Goal: Task Accomplishment & Management: Manage account settings

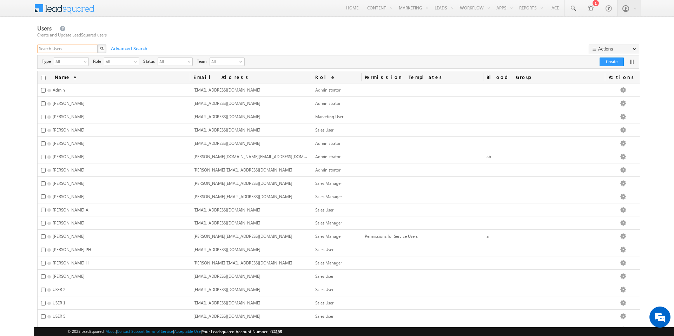
click at [45, 46] on input "text" at bounding box center [67, 49] width 61 height 8
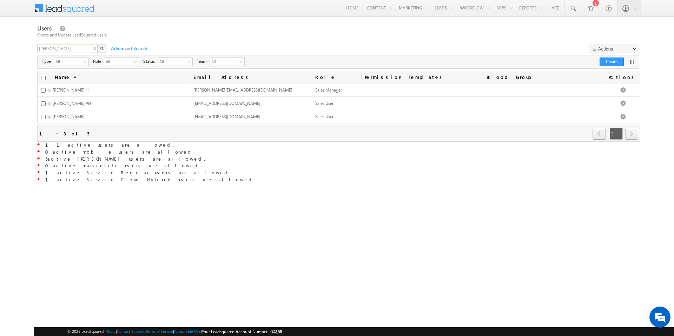
click at [67, 45] on input "soumya" at bounding box center [67, 49] width 61 height 8
type input "admin"
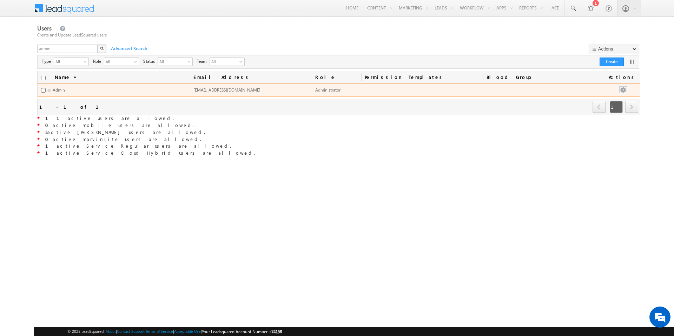
click at [627, 90] on button "button" at bounding box center [623, 90] width 7 height 7
click at [625, 90] on button "button" at bounding box center [623, 90] width 7 height 7
click at [586, 88] on td at bounding box center [544, 90] width 122 height 13
click at [624, 89] on button "button" at bounding box center [623, 90] width 7 height 7
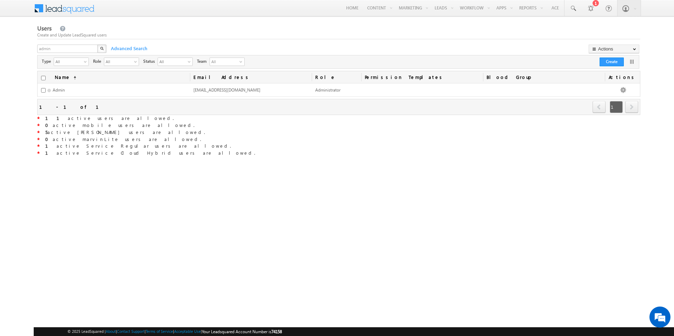
click at [534, 151] on div "* 1 active Service Cloud Hybrid users are allowed." at bounding box center [338, 153] width 603 height 7
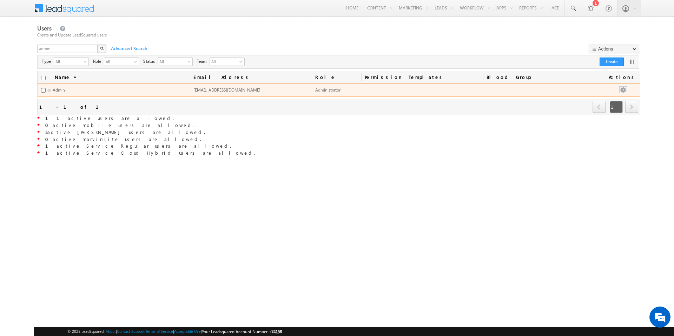
click at [625, 88] on button "button" at bounding box center [623, 90] width 7 height 7
click at [42, 90] on input "checkbox" at bounding box center [43, 90] width 5 height 5
checkbox input "true"
click at [626, 89] on button "button" at bounding box center [623, 90] width 7 height 7
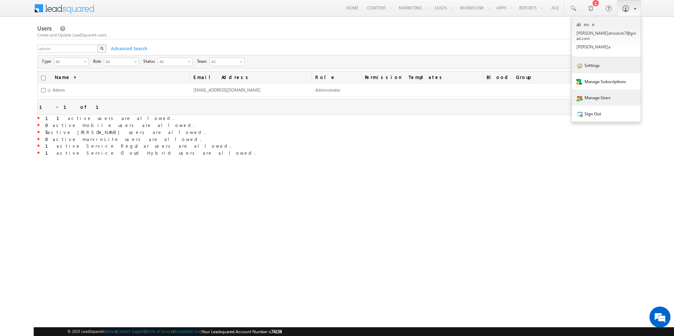
click at [605, 64] on link "Settings" at bounding box center [606, 65] width 69 height 16
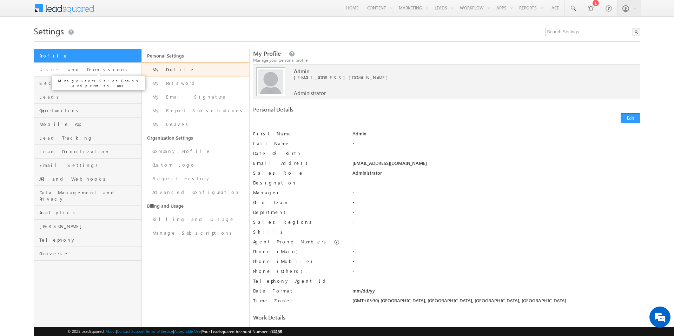
click at [57, 70] on span "Users and Permissions" at bounding box center [89, 69] width 100 height 6
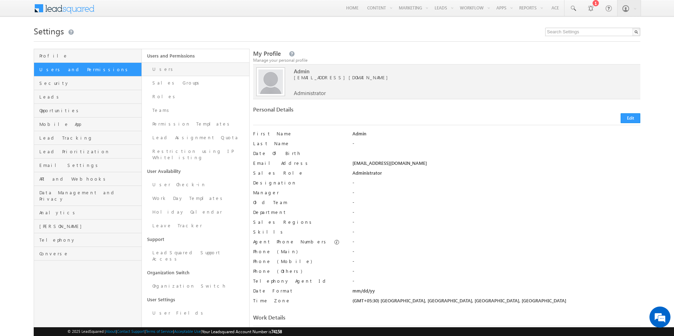
click at [156, 67] on link "Users" at bounding box center [196, 70] width 108 height 14
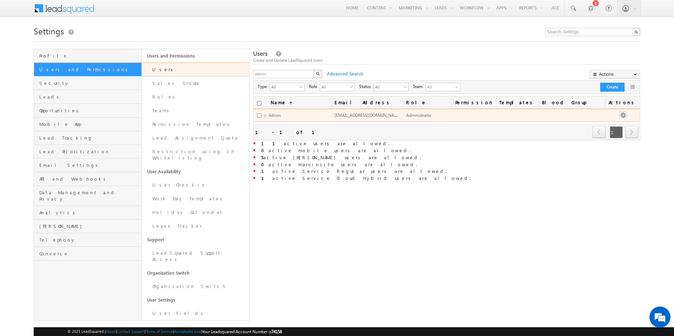
click at [627, 116] on button "button" at bounding box center [623, 115] width 7 height 7
click at [627, 112] on button "button" at bounding box center [623, 115] width 7 height 7
click at [627, 115] on button "button" at bounding box center [623, 115] width 7 height 7
click at [432, 113] on span "Administrator" at bounding box center [418, 115] width 25 height 5
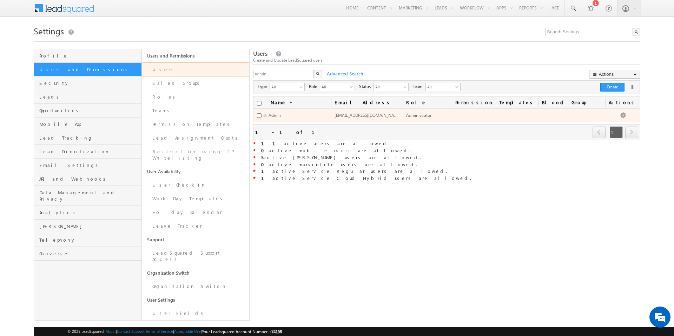
click at [432, 113] on span "Administrator" at bounding box center [418, 115] width 25 height 5
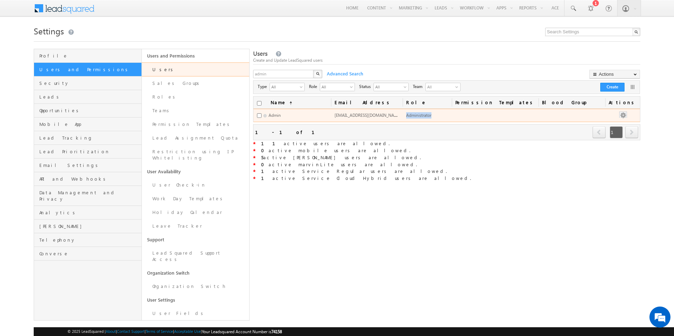
click at [627, 115] on button "button" at bounding box center [623, 115] width 7 height 7
click at [491, 117] on td at bounding box center [495, 115] width 87 height 13
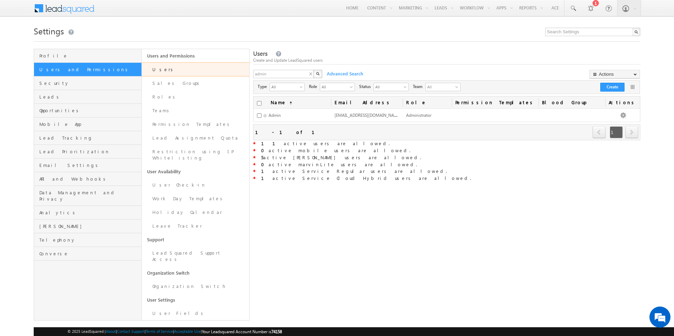
click at [310, 73] on div "admin X" at bounding box center [288, 75] width 70 height 10
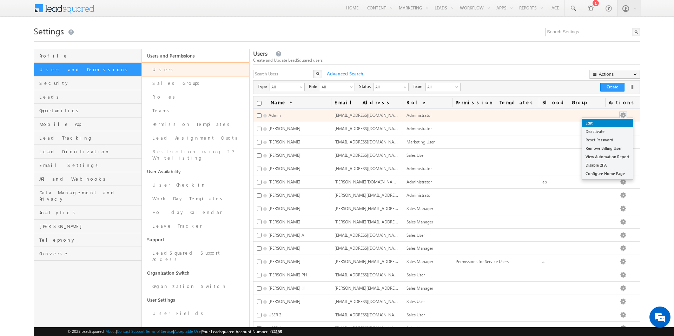
click at [628, 120] on link "Edit" at bounding box center [607, 123] width 51 height 8
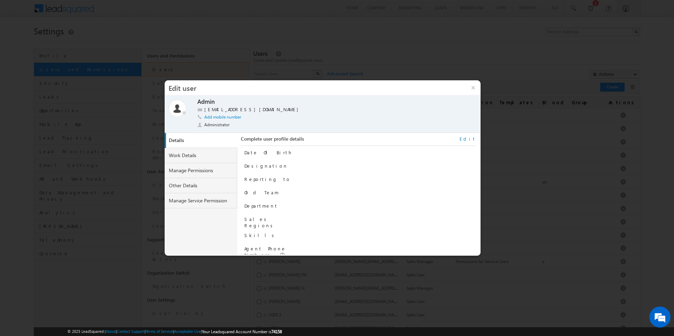
click at [473, 140] on link "Edit" at bounding box center [468, 139] width 17 height 6
click at [186, 160] on link "Work Details" at bounding box center [201, 155] width 73 height 15
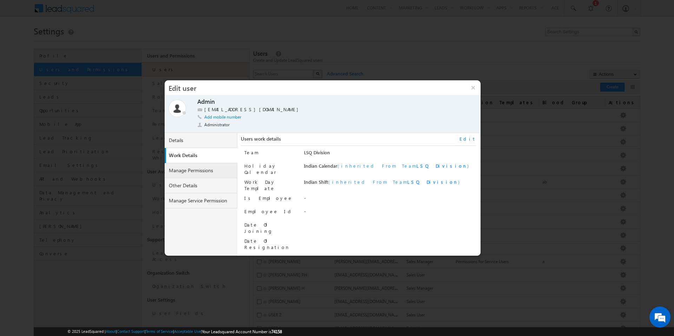
click at [214, 167] on link "Manage Permissions" at bounding box center [201, 170] width 73 height 15
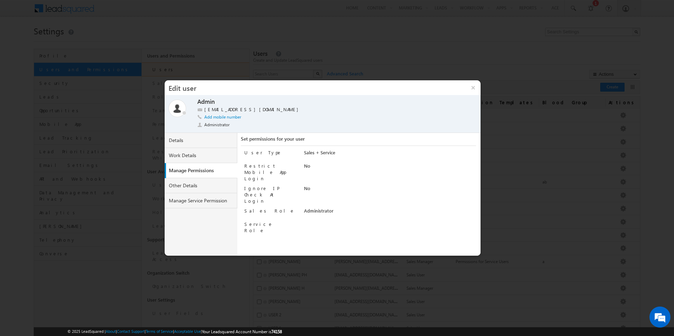
click at [302, 168] on div "Restrict Mobile App Login No" at bounding box center [359, 172] width 231 height 19
click at [313, 151] on div "Sales + Service" at bounding box center [390, 155] width 172 height 10
click at [332, 154] on div "Sales + Service" at bounding box center [390, 155] width 172 height 10
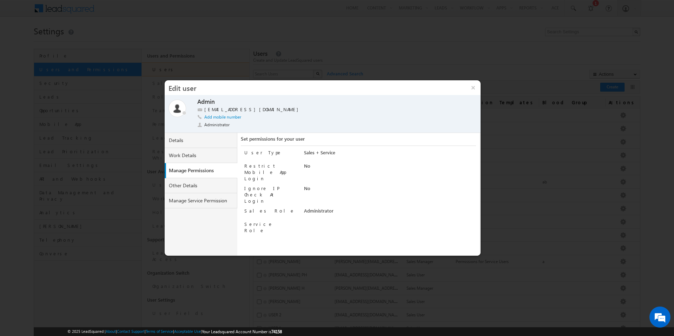
click at [332, 154] on div "Sales + Service" at bounding box center [390, 155] width 172 height 10
click at [335, 152] on div "Sales + Service" at bounding box center [390, 155] width 172 height 10
click at [333, 148] on div "User Type Sales + Service Restrict Mobile App Login No Ignore IP Check At Login…" at bounding box center [359, 191] width 231 height 91
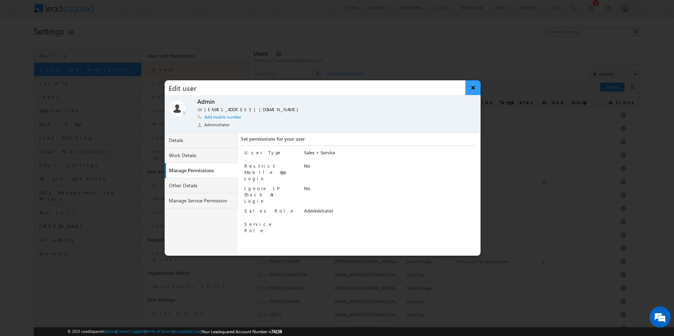
click at [473, 85] on button "×" at bounding box center [473, 87] width 15 height 15
